Goal: Check status: Check status

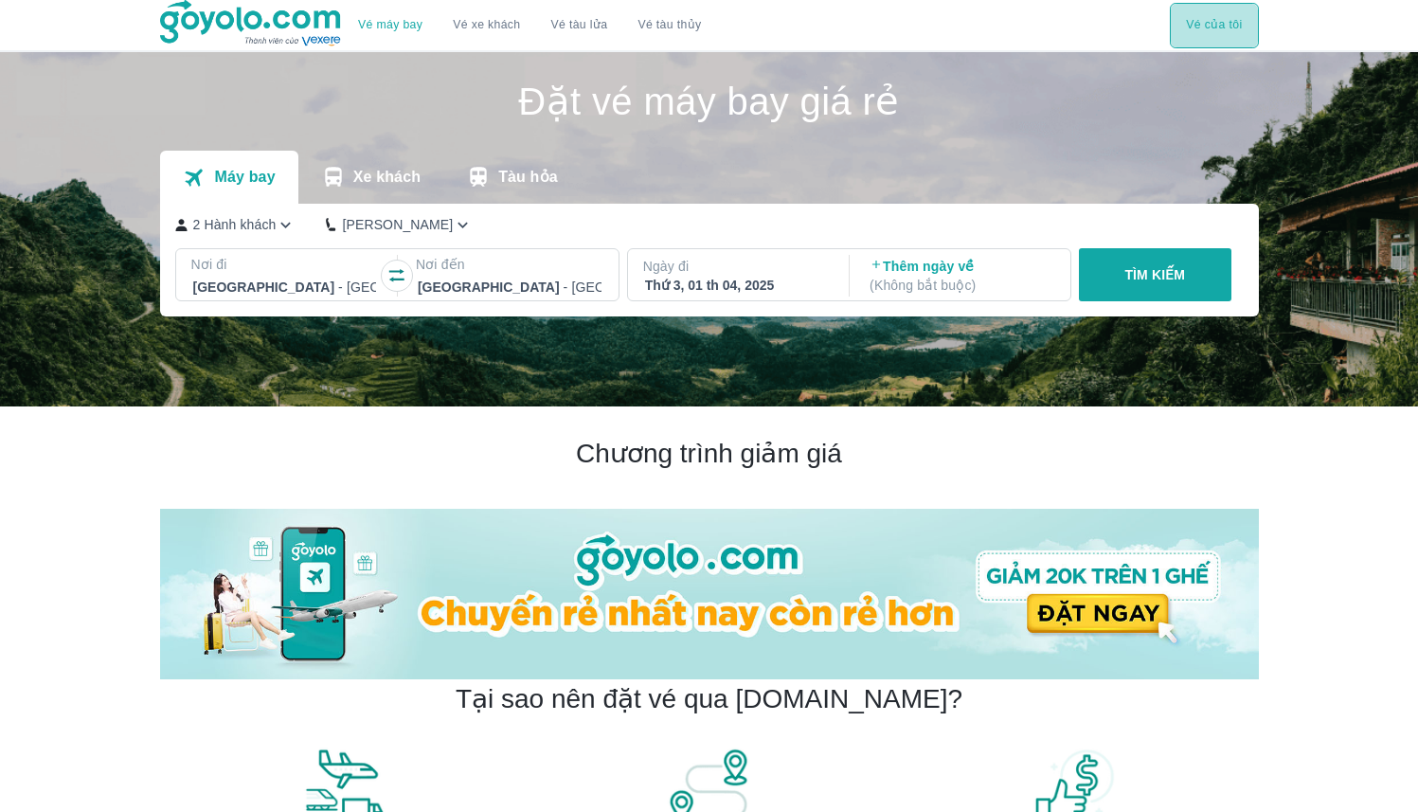
click at [1196, 21] on button "Vé của tôi" at bounding box center [1214, 25] width 88 height 45
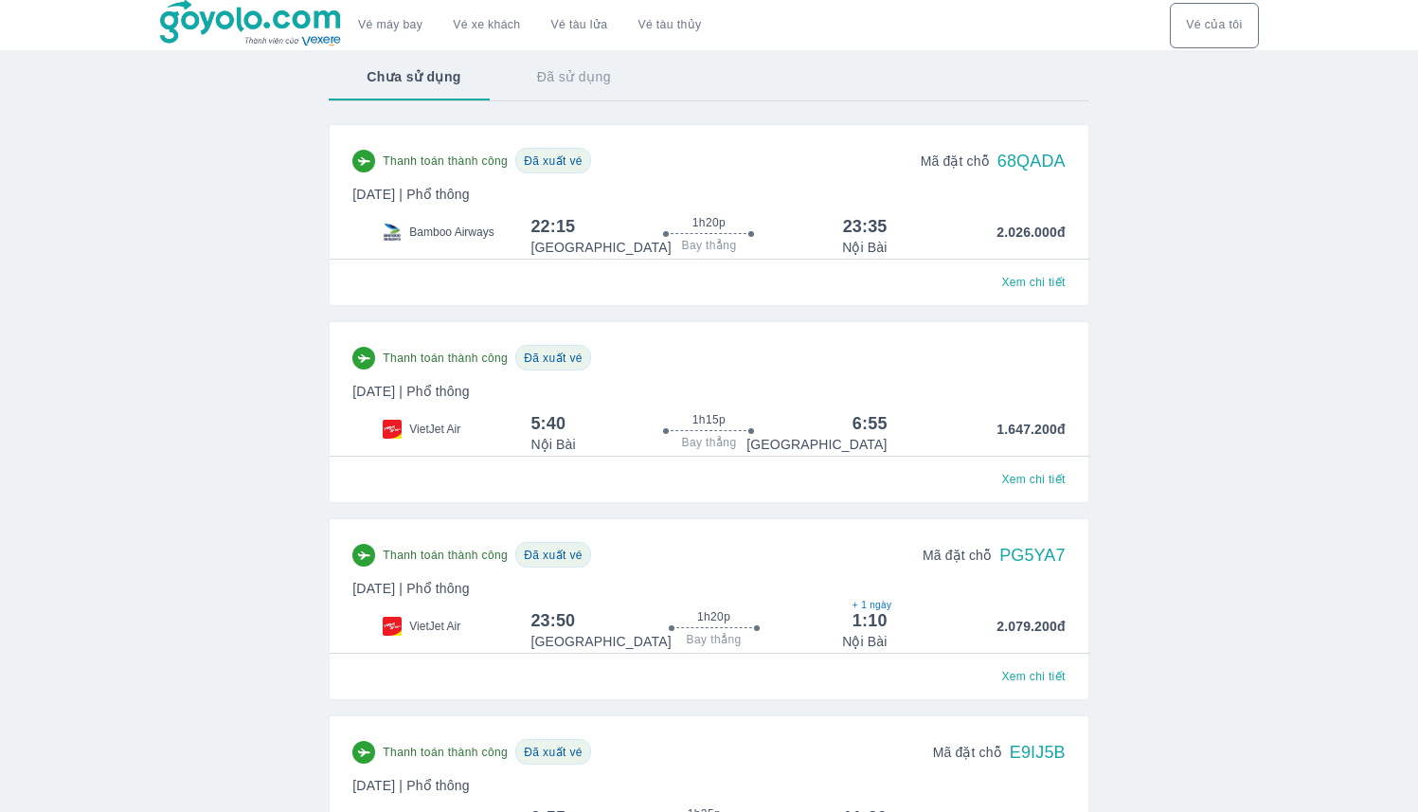
click at [655, 186] on p "[DATE] | Phổ thông" at bounding box center [708, 194] width 712 height 19
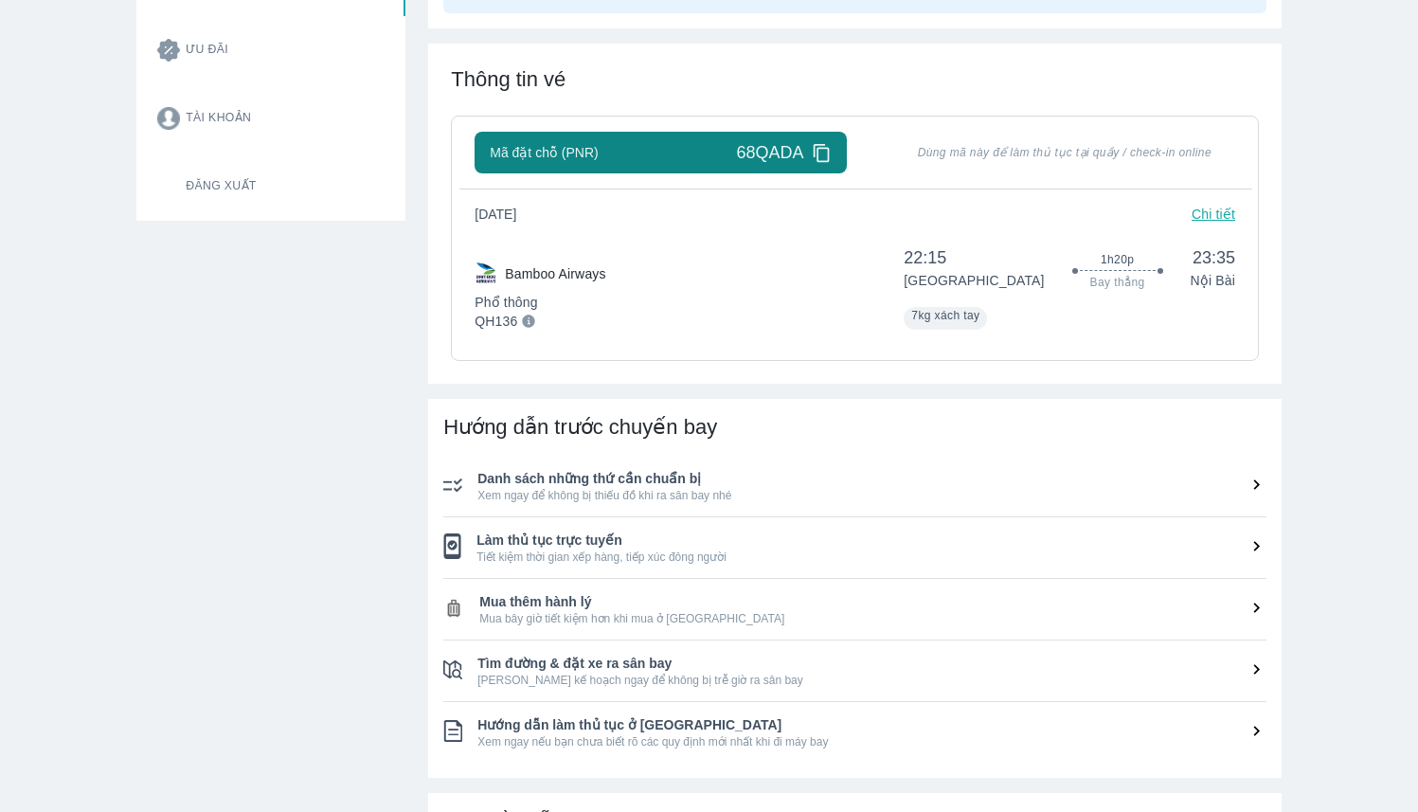
scroll to position [409, 0]
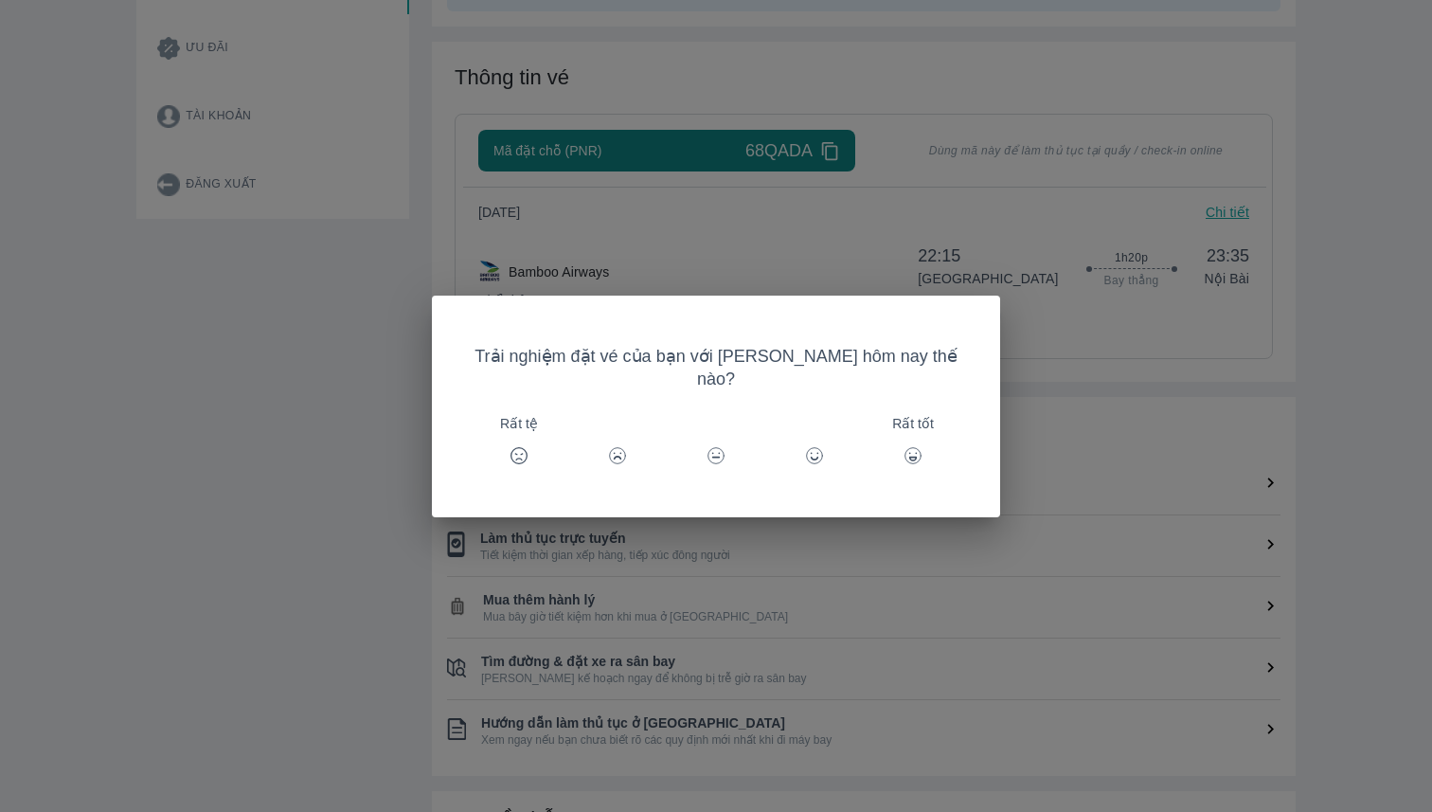
click at [318, 559] on div "Trải nghiệm đặt vé của bạn với [PERSON_NAME] hôm nay thế nào? Rất tệ Rất tốt" at bounding box center [716, 406] width 1432 height 812
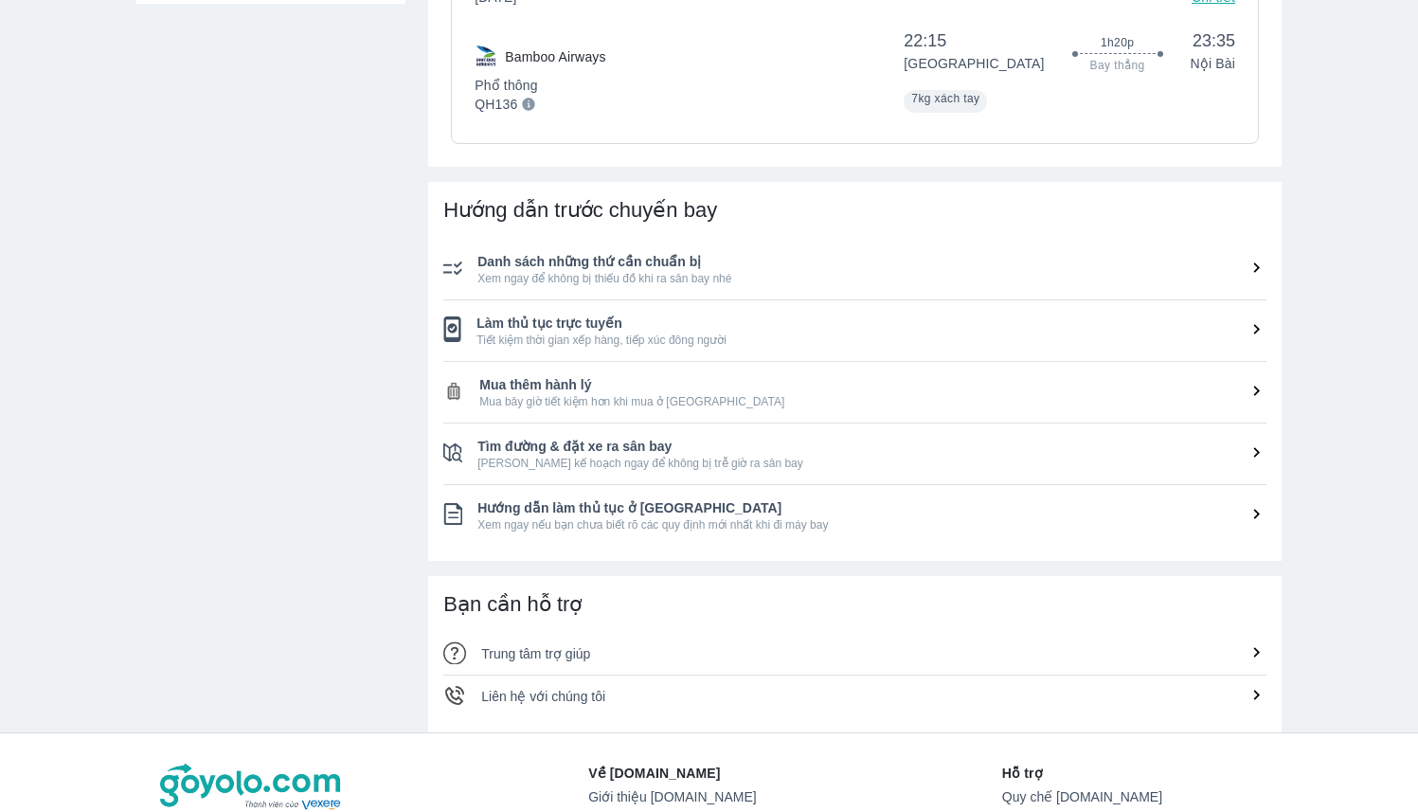
scroll to position [621, 0]
click at [726, 268] on span "Danh sách những thứ cần chuẩn bị" at bounding box center [871, 264] width 789 height 19
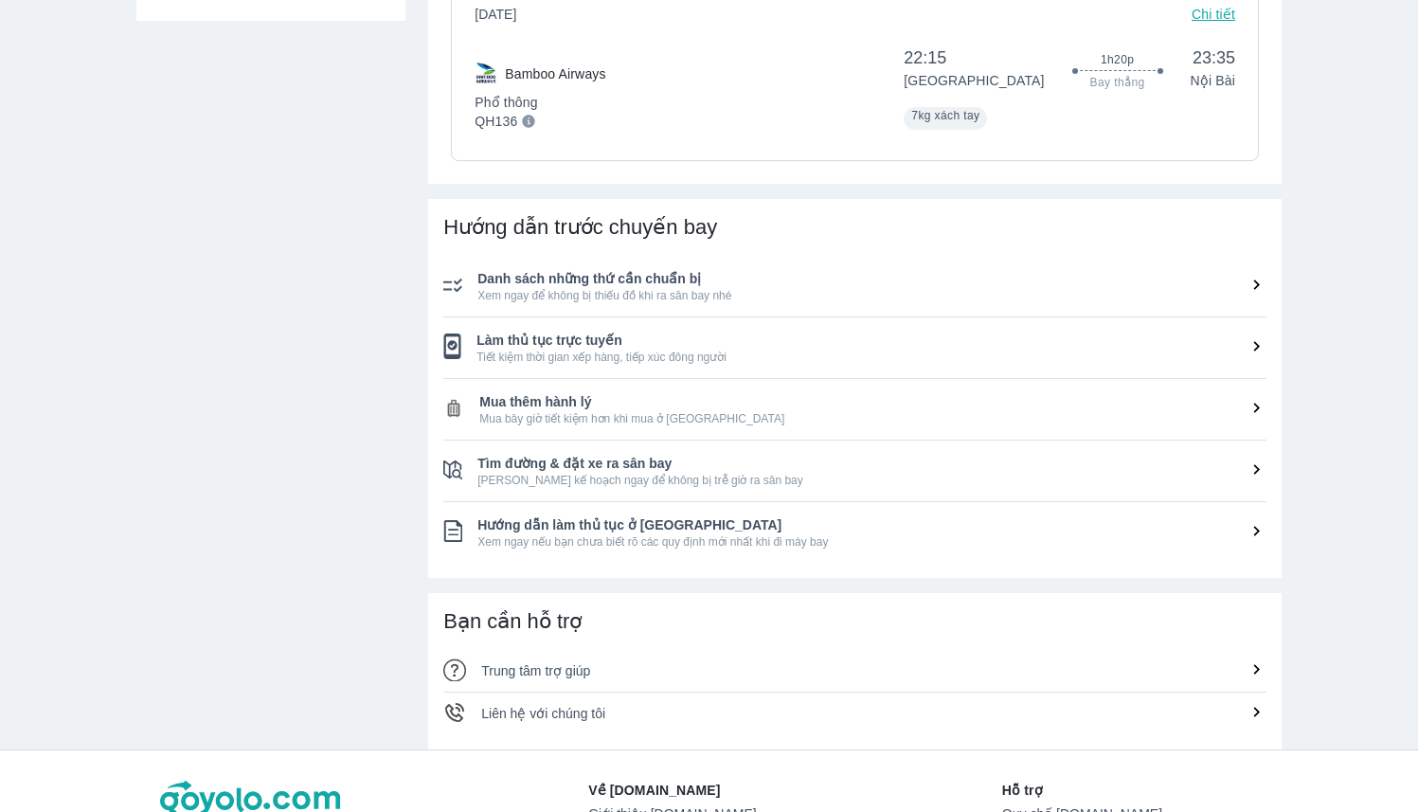
scroll to position [0, 0]
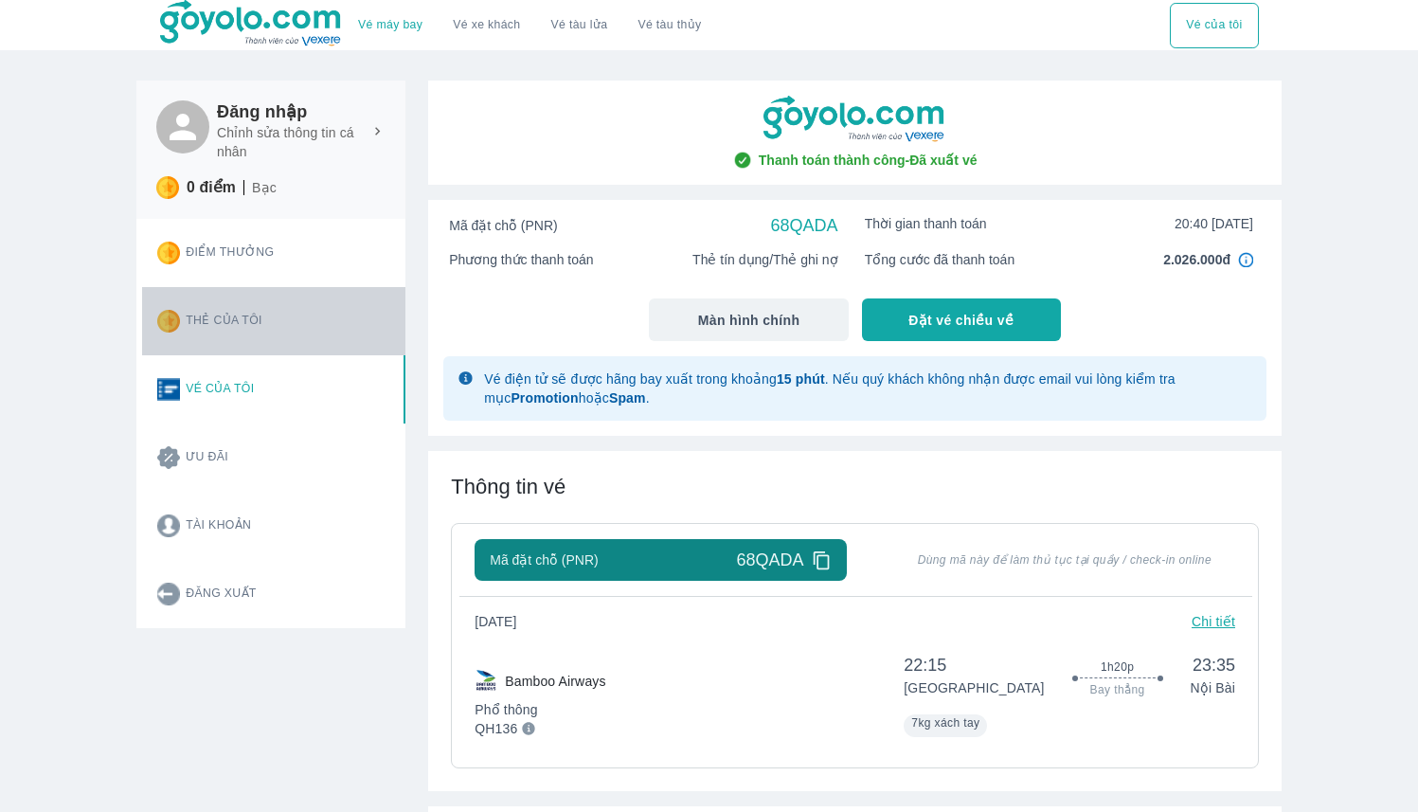
click at [237, 290] on button "Thẻ của tôi" at bounding box center [273, 321] width 263 height 68
